Goal: Information Seeking & Learning: Learn about a topic

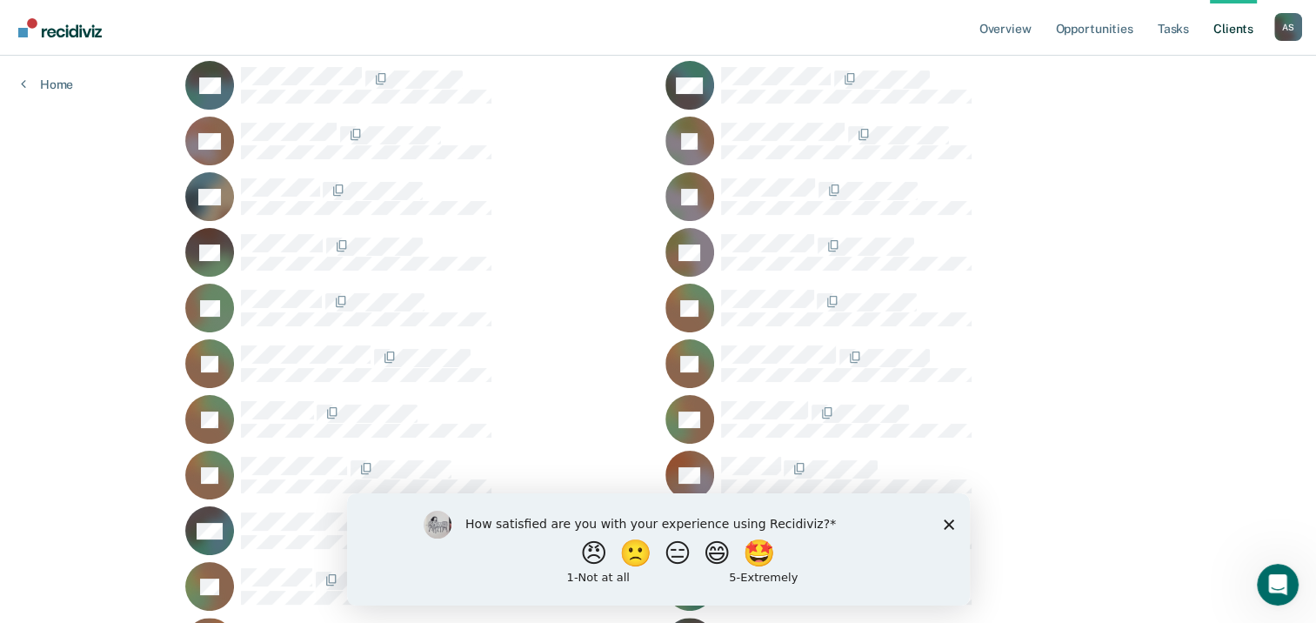
scroll to position [261, 0]
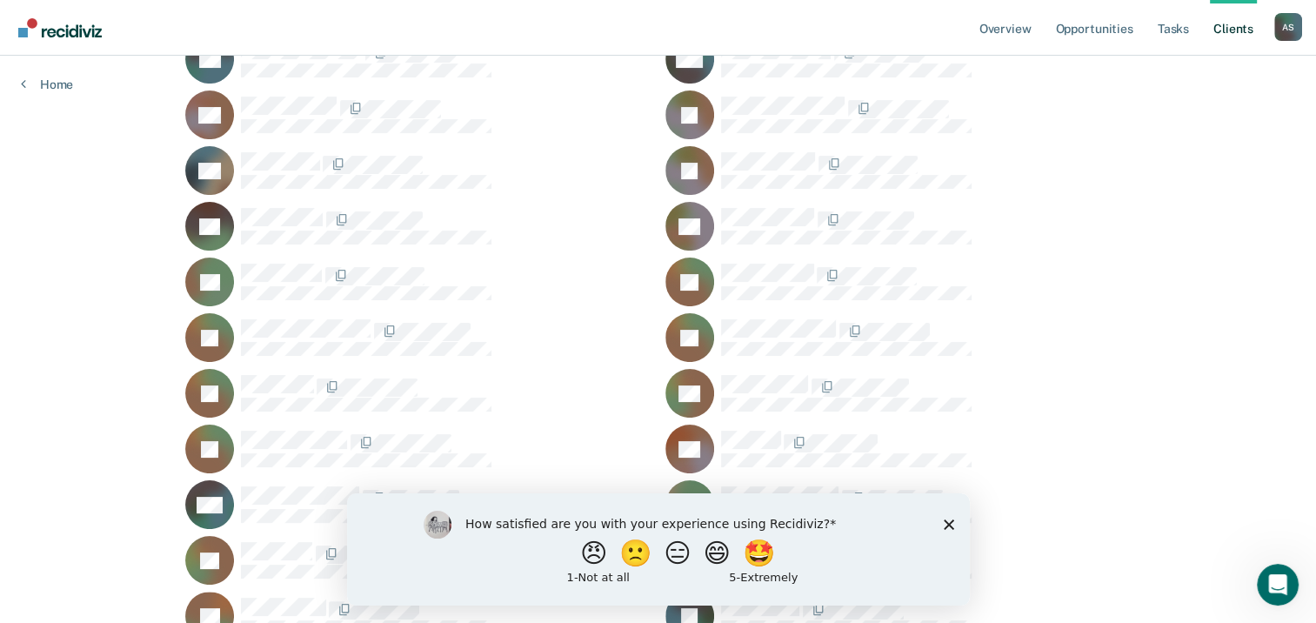
drag, startPoint x: 952, startPoint y: 522, endPoint x: 953, endPoint y: 494, distance: 27.9
click at [952, 522] on icon "Close survey" at bounding box center [948, 524] width 10 height 10
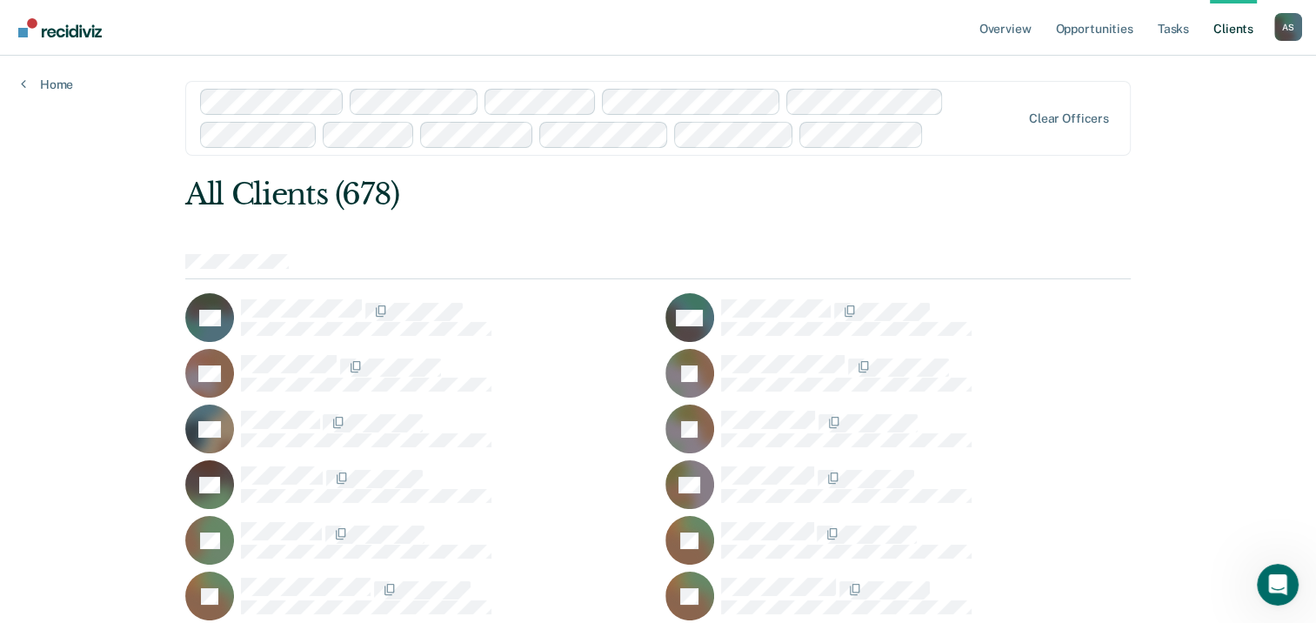
scroll to position [0, 0]
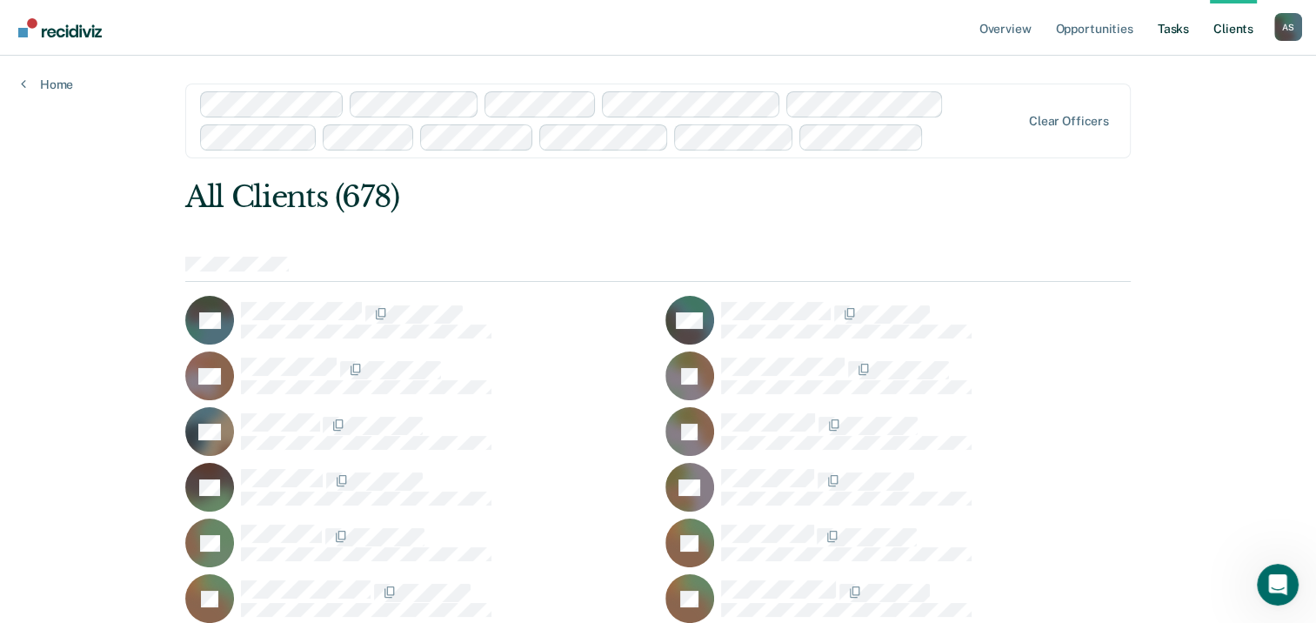
click at [1173, 29] on link "Tasks" at bounding box center [1174, 28] width 38 height 56
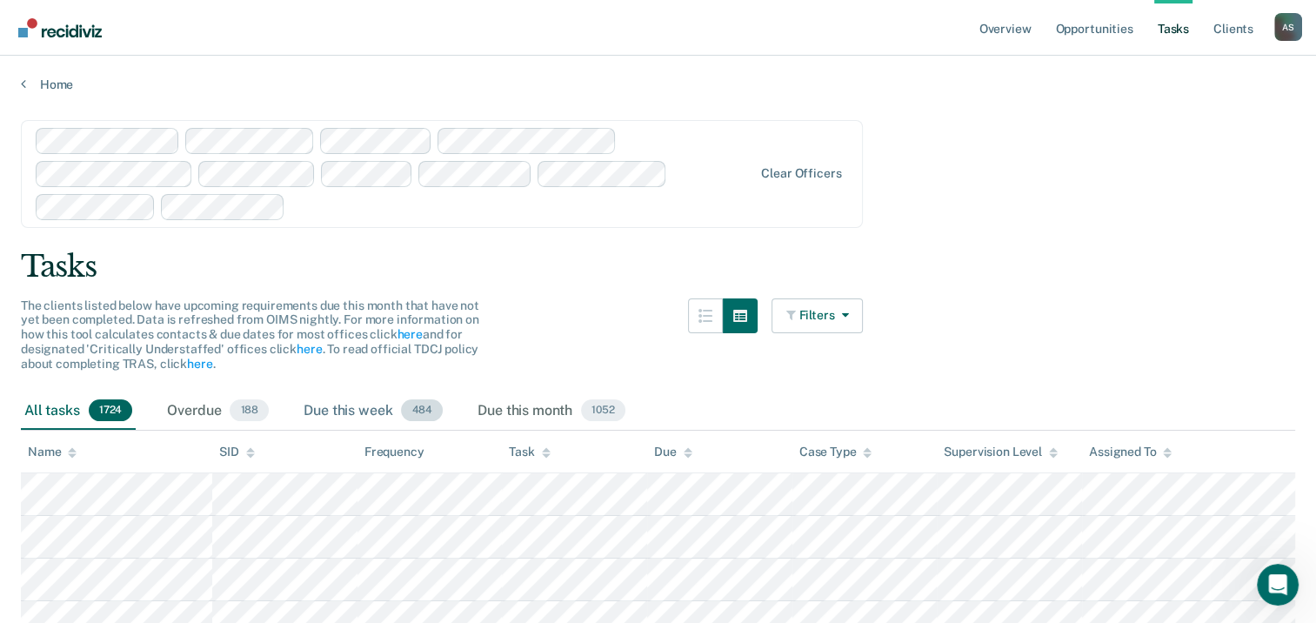
click at [424, 405] on span "484" at bounding box center [422, 410] width 42 height 23
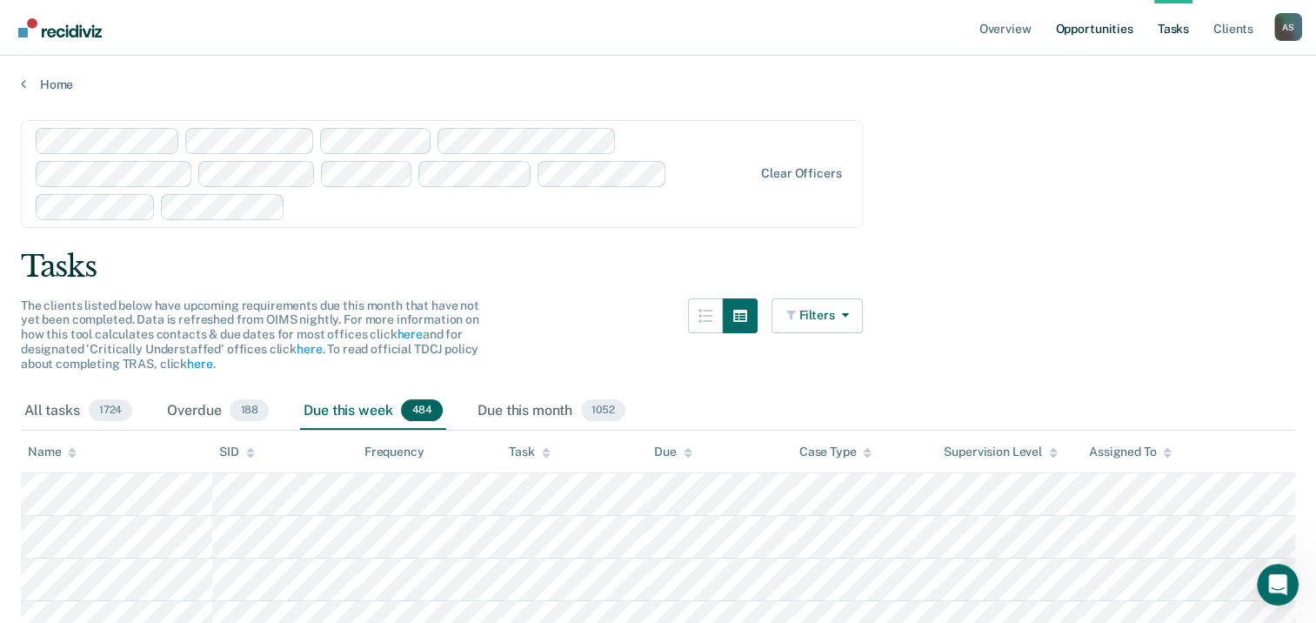
click at [1096, 27] on link "Opportunities" at bounding box center [1094, 28] width 84 height 56
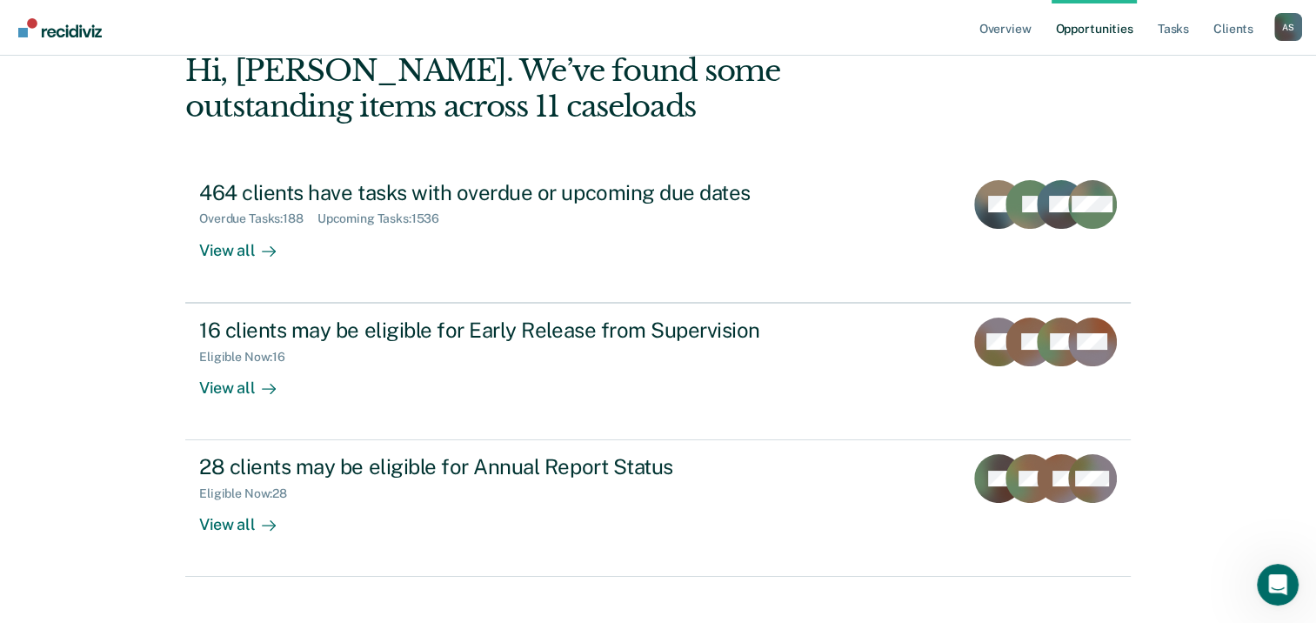
scroll to position [149, 0]
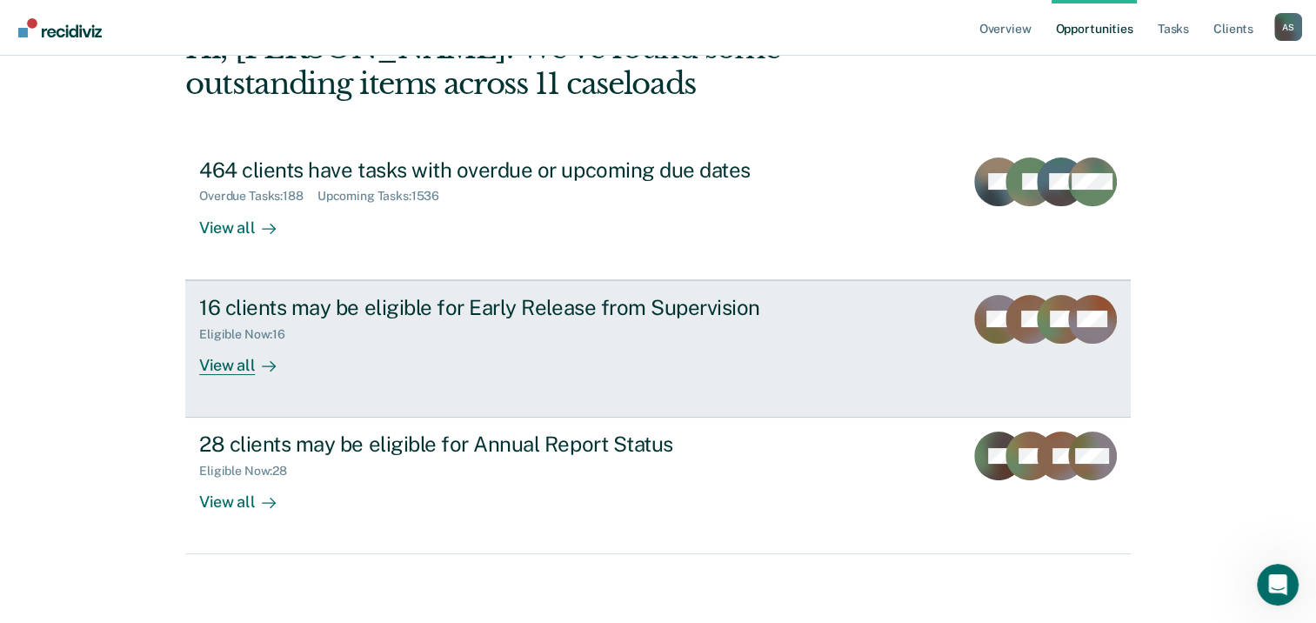
click at [223, 362] on div "View all" at bounding box center [247, 358] width 97 height 34
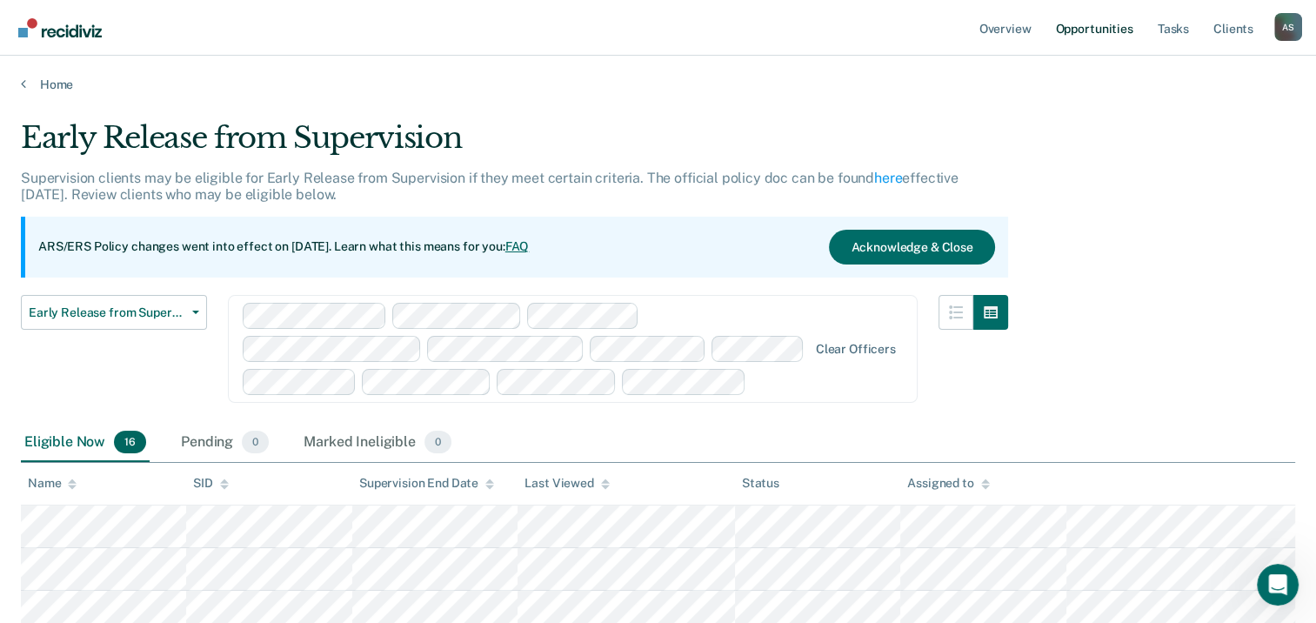
click at [1099, 28] on link "Opportunities" at bounding box center [1094, 28] width 84 height 56
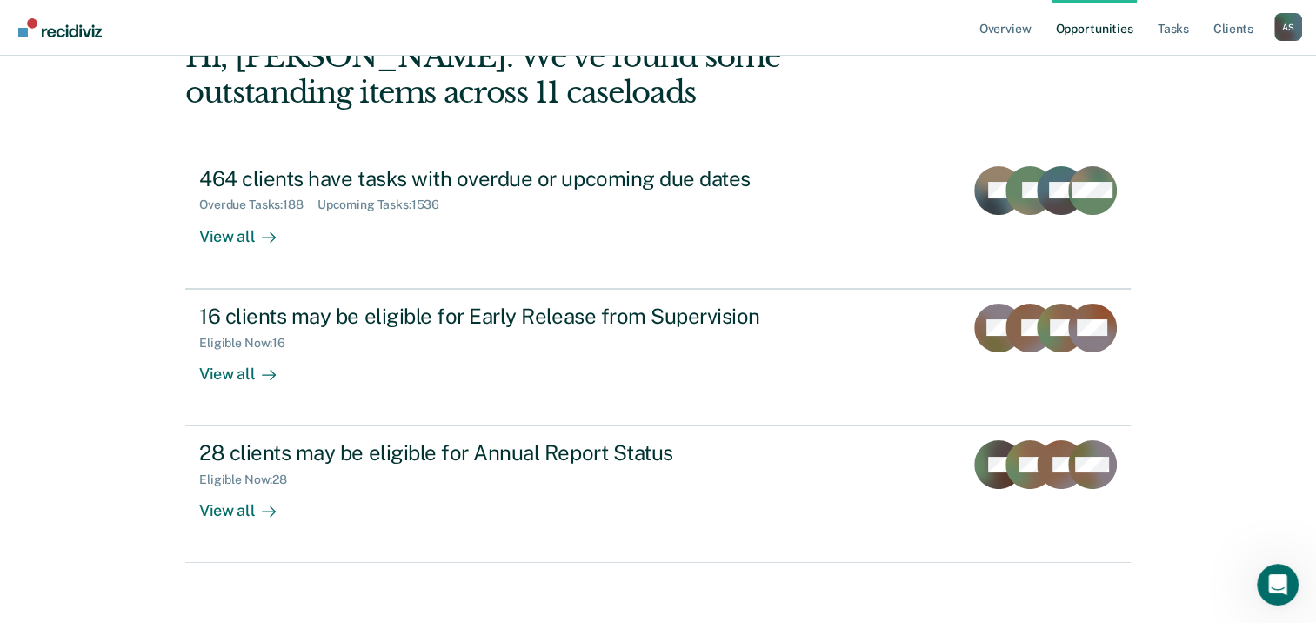
scroll to position [149, 0]
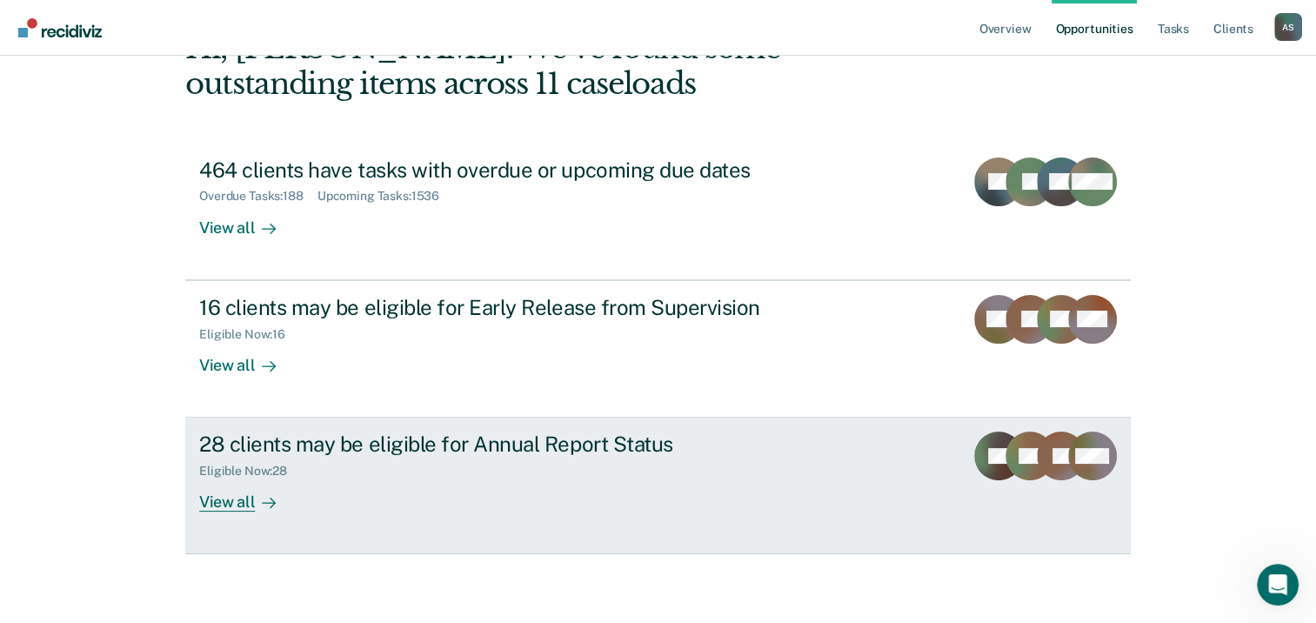
click at [213, 501] on div "View all" at bounding box center [247, 496] width 97 height 34
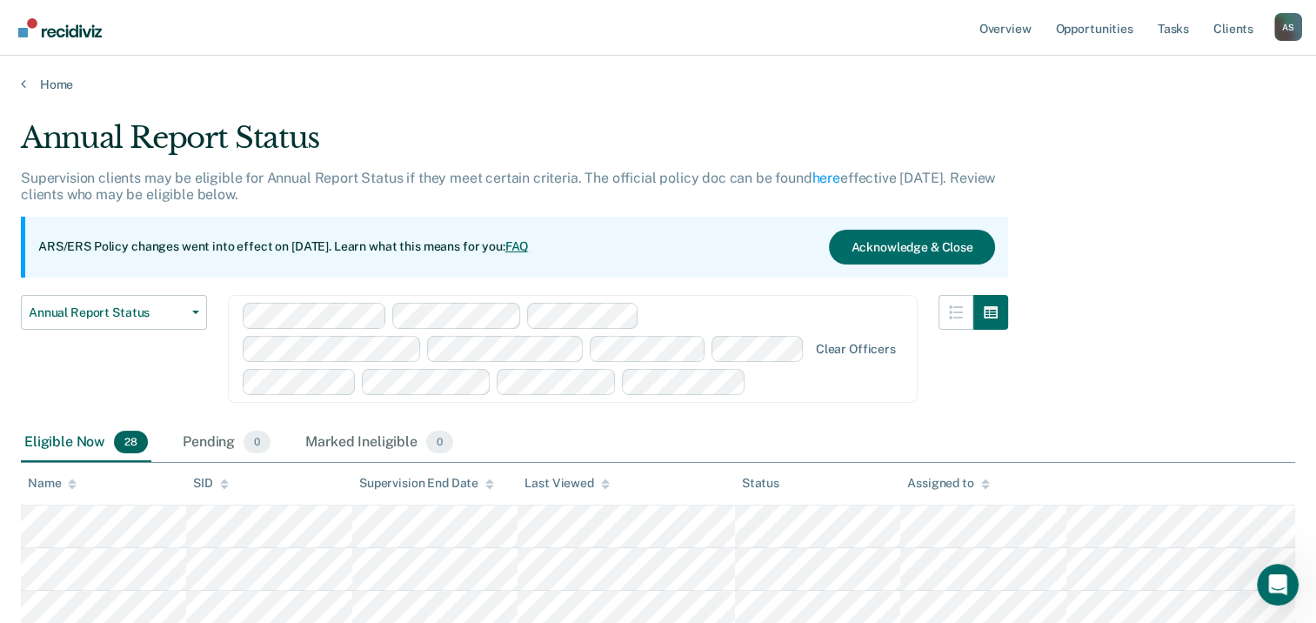
click at [1283, 21] on div "A S" at bounding box center [1289, 27] width 28 height 28
click at [1162, 70] on link "Profile" at bounding box center [1219, 71] width 140 height 15
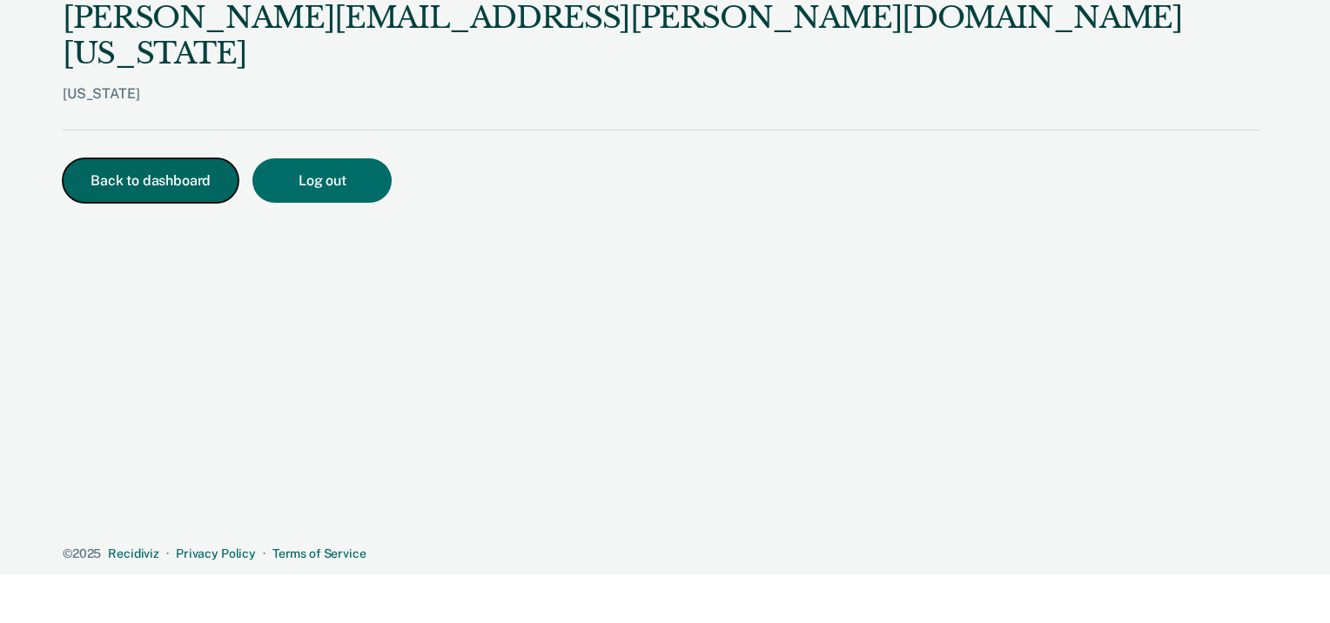
click at [139, 158] on button "Back to dashboard" at bounding box center [151, 180] width 176 height 44
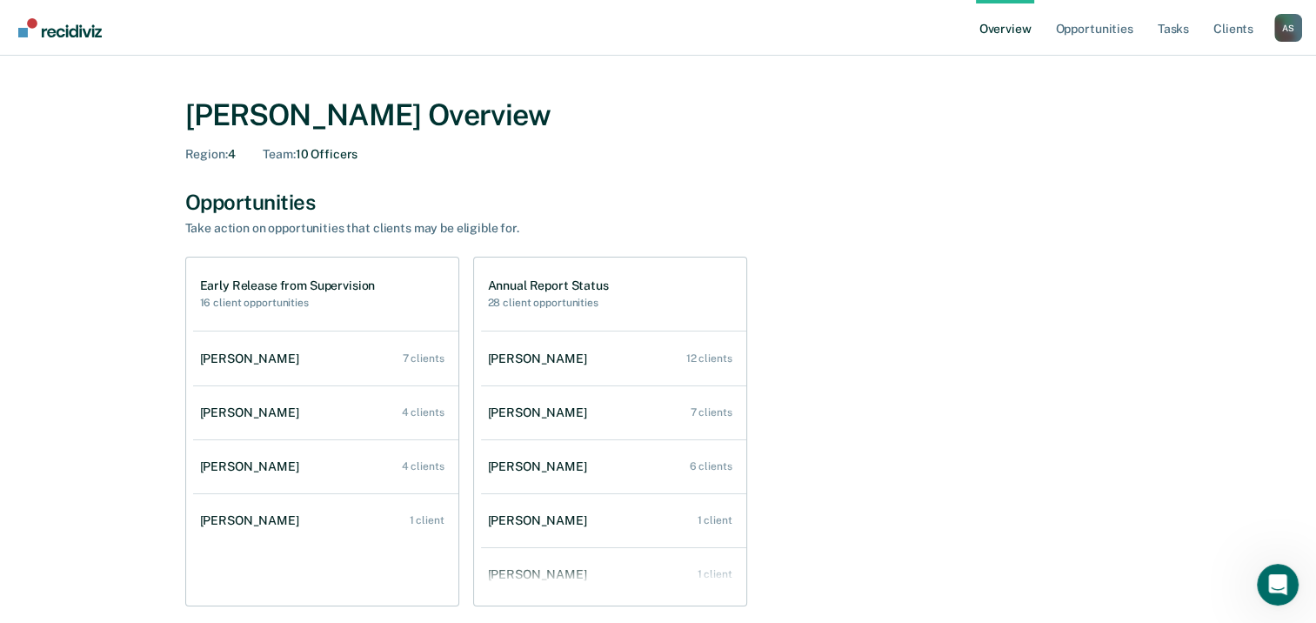
click at [1006, 27] on link "Overview" at bounding box center [1005, 28] width 59 height 56
click at [67, 27] on img "Go to Recidiviz Home" at bounding box center [60, 27] width 84 height 19
